Goal: Check status

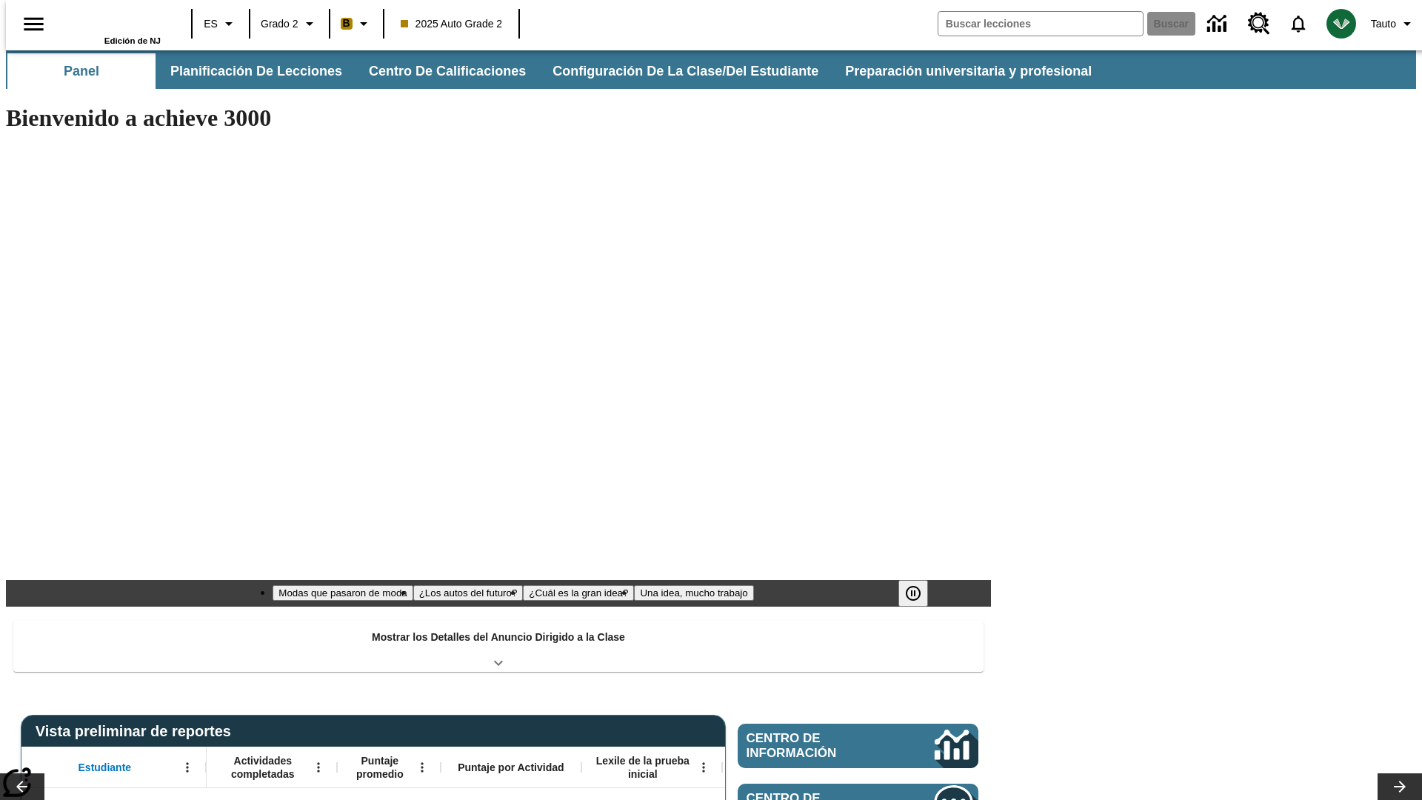
type input "-1"
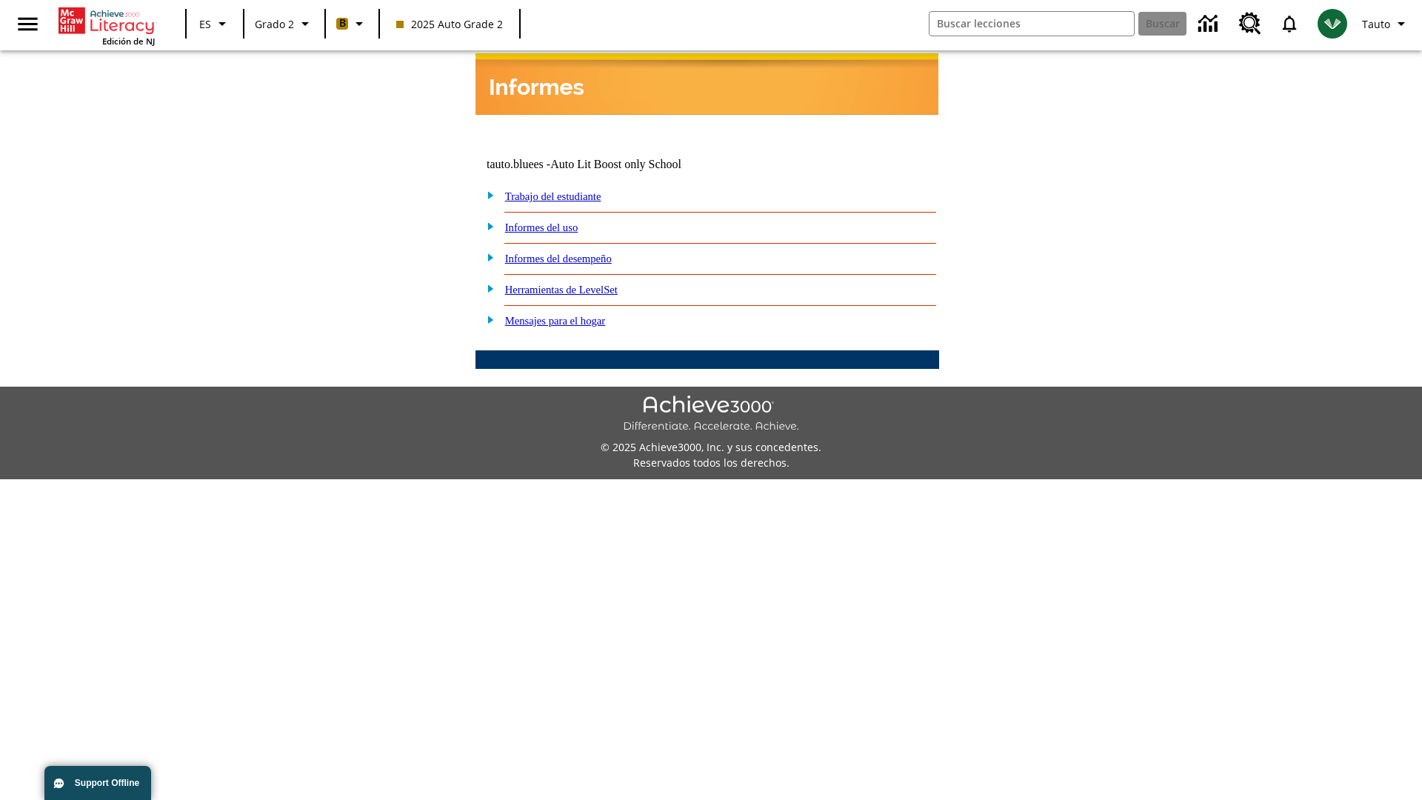
click at [578, 253] on link "Informes del desempeño" at bounding box center [558, 259] width 107 height 12
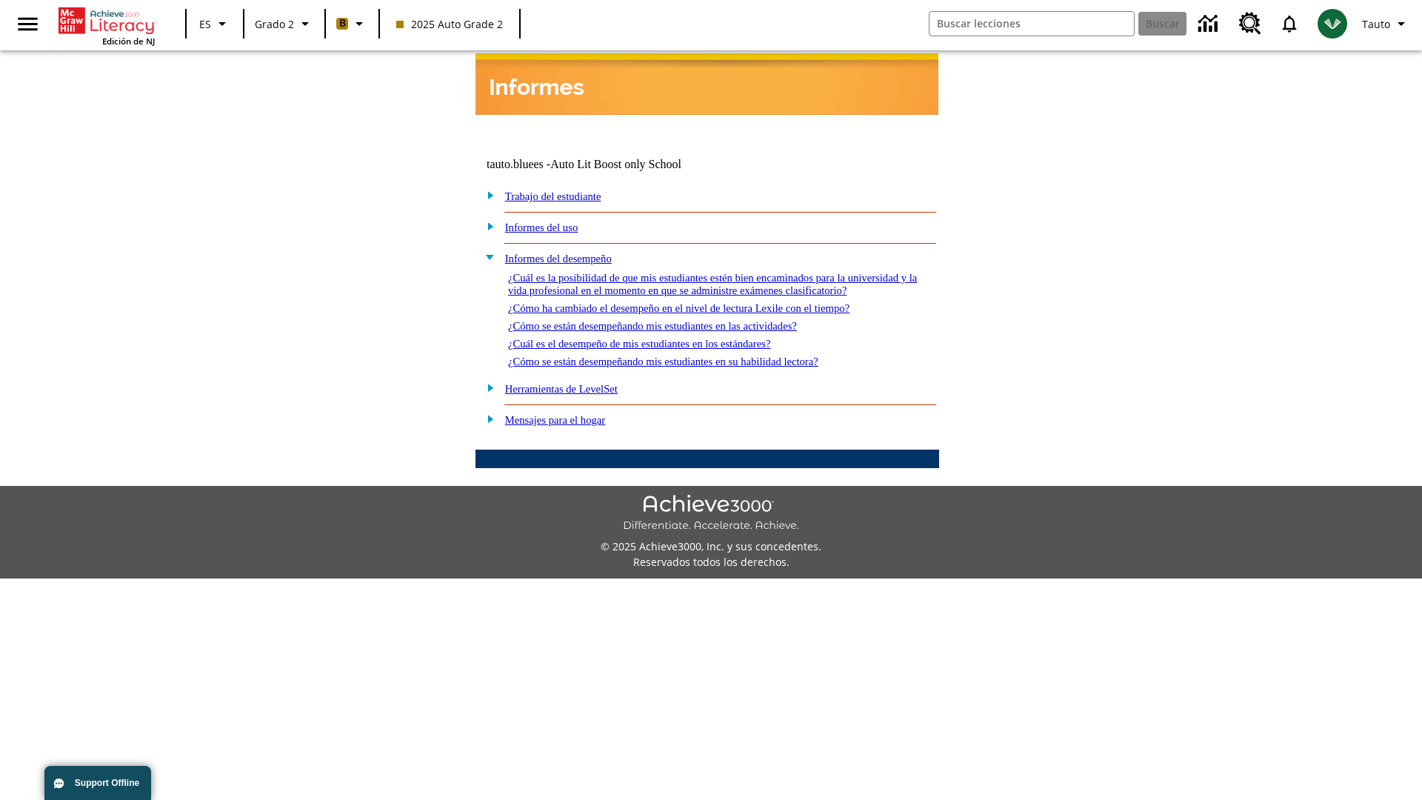
click at [677, 320] on link "¿Cómo se están desempeñando mis estudiantes en las actividades?" at bounding box center [652, 326] width 289 height 12
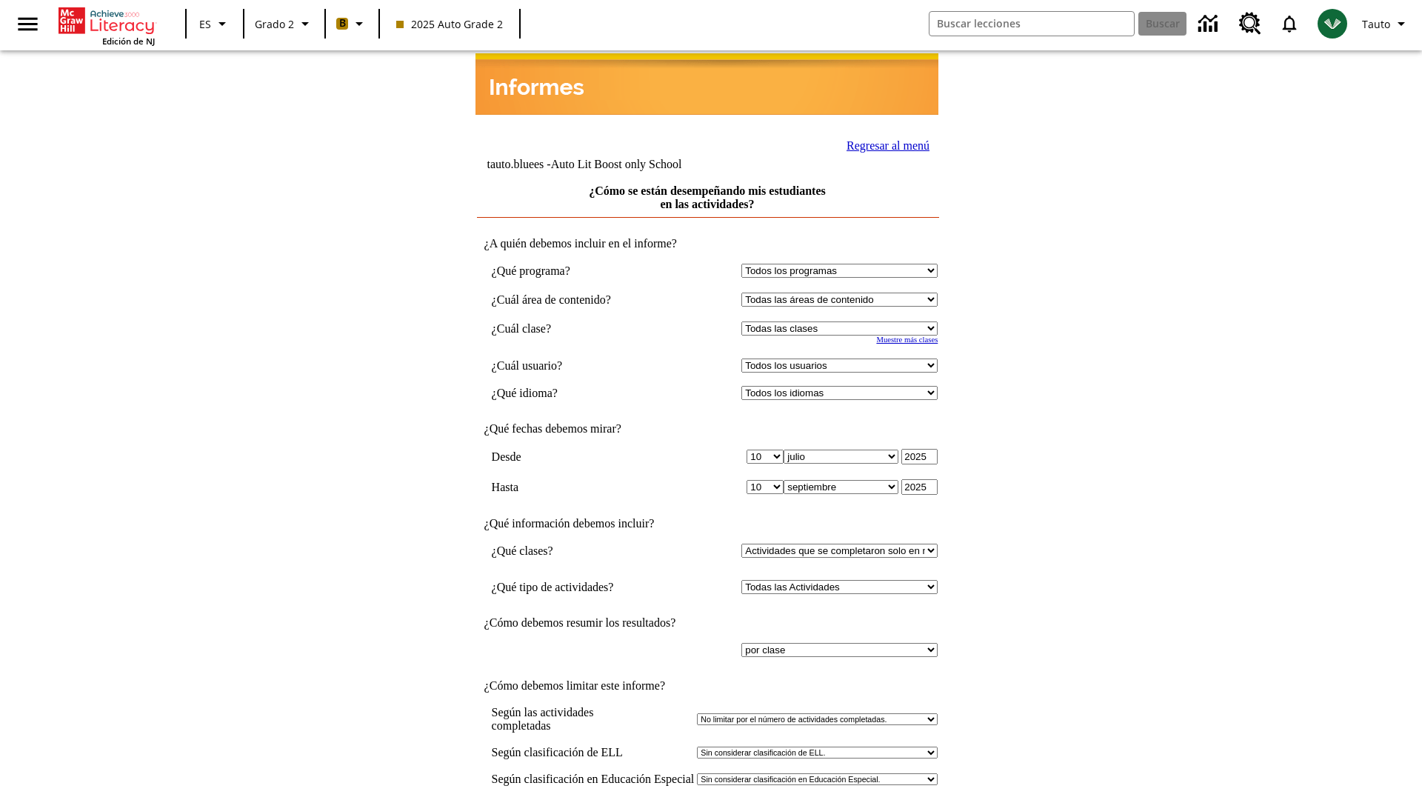
select select "21437111"
select select "4"
